Goal: Find specific page/section: Find specific page/section

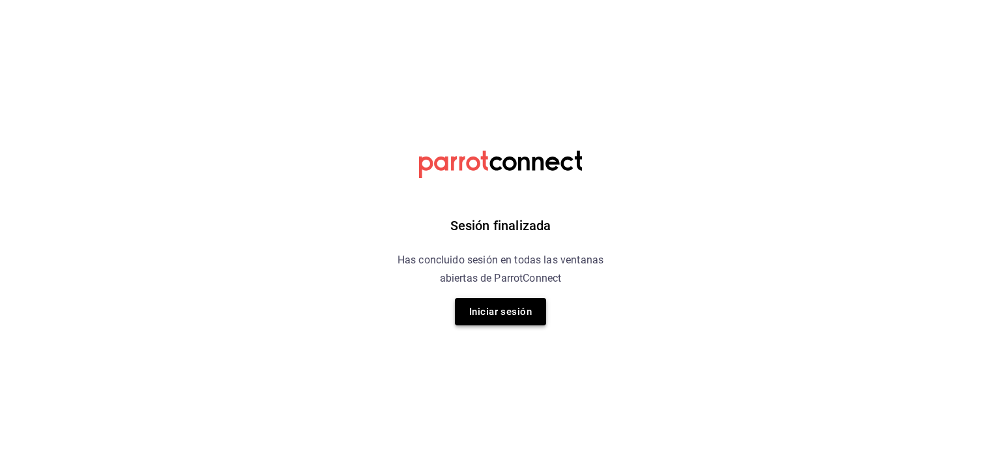
click at [516, 313] on button "Iniciar sesión" at bounding box center [500, 311] width 91 height 27
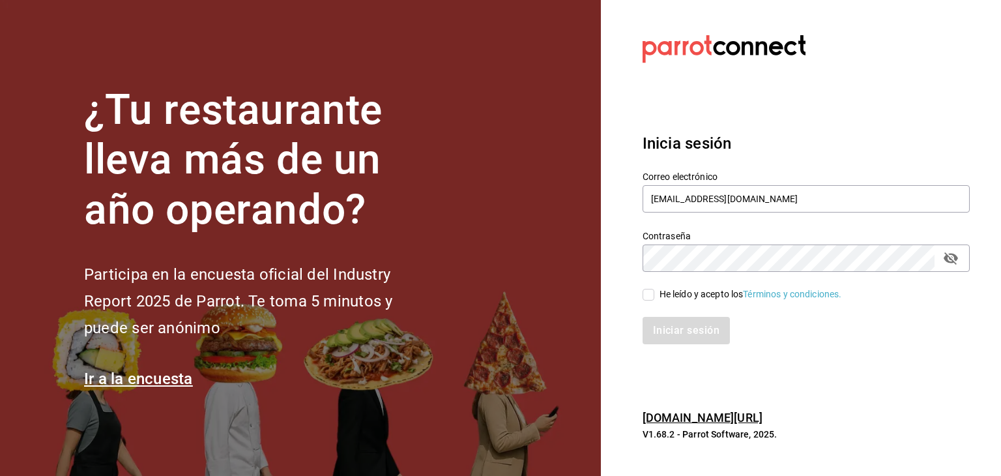
click at [649, 295] on input "He leído y acepto los Términos y condiciones." at bounding box center [649, 295] width 12 height 12
checkbox input "true"
click at [660, 329] on button "Iniciar sesión" at bounding box center [687, 330] width 89 height 27
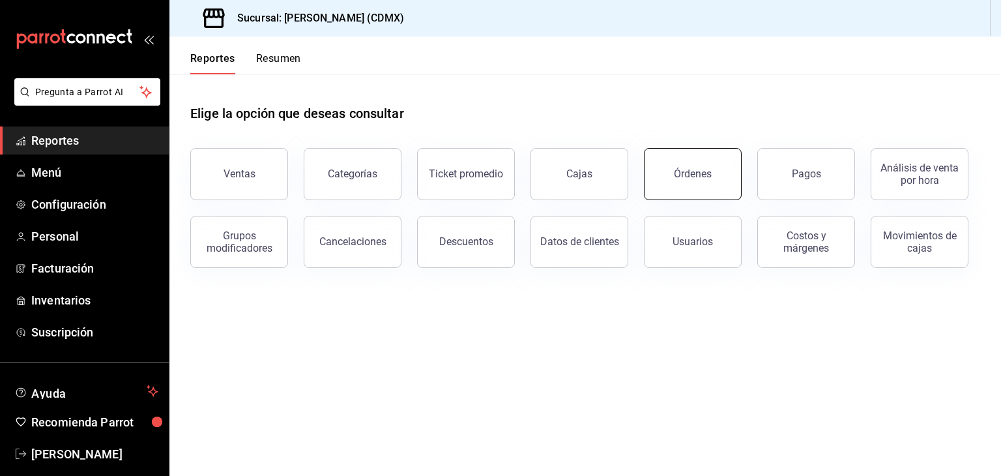
click at [720, 180] on button "Órdenes" at bounding box center [693, 174] width 98 height 52
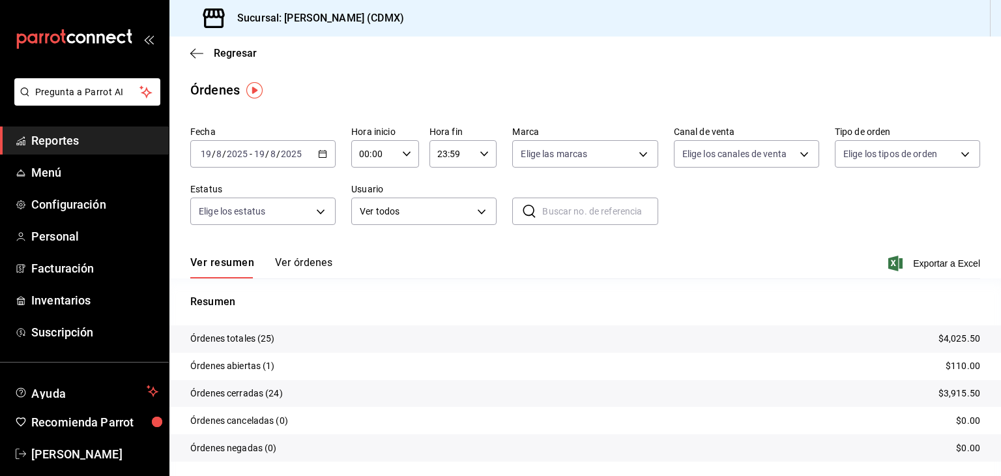
scroll to position [37, 0]
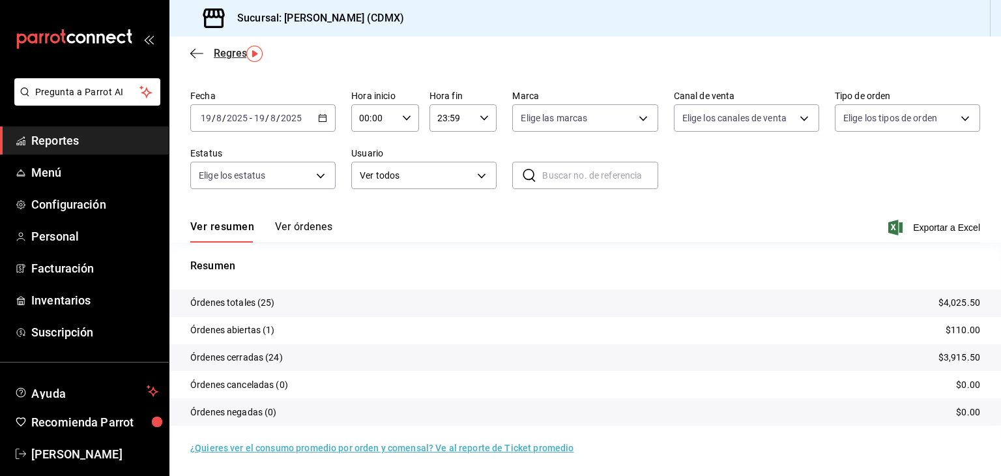
click at [201, 51] on icon "button" at bounding box center [196, 54] width 13 height 12
